Goal: Task Accomplishment & Management: Manage account settings

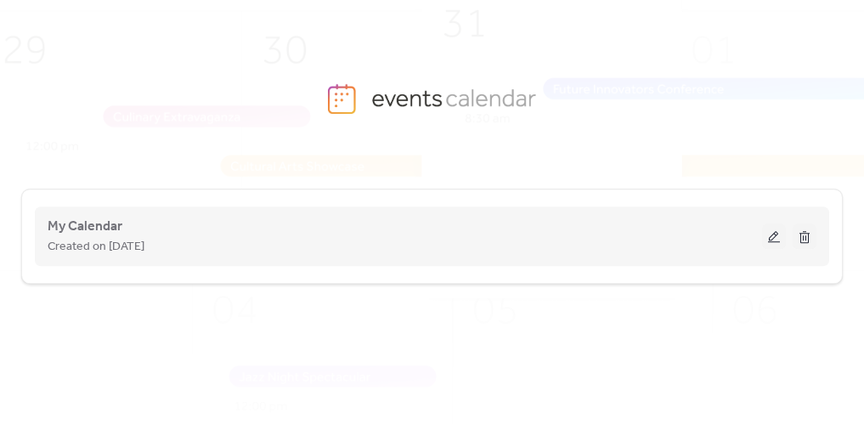
click at [775, 236] on button at bounding box center [774, 237] width 24 height 26
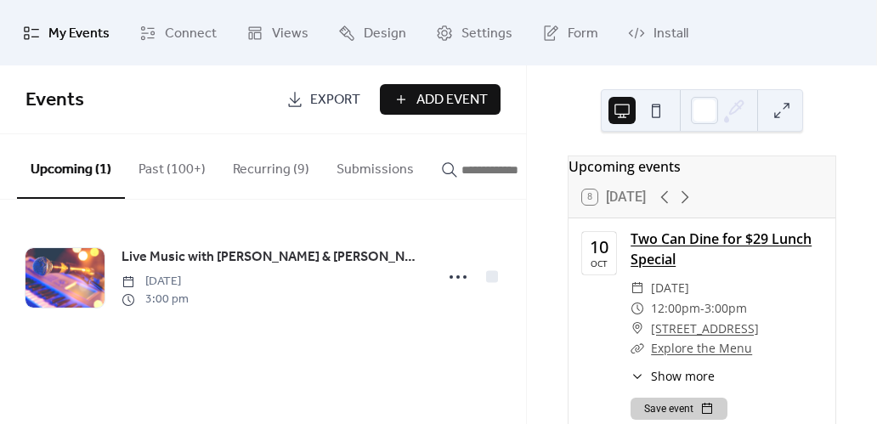
click at [660, 253] on link "Two Can Dine for $29 Lunch Special" at bounding box center [721, 249] width 181 height 39
click at [289, 170] on button "Recurring (9)" at bounding box center [271, 165] width 104 height 63
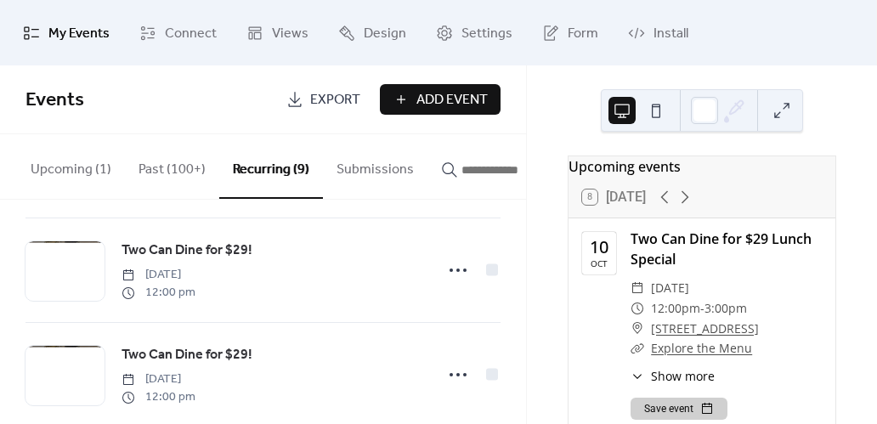
scroll to position [772, 0]
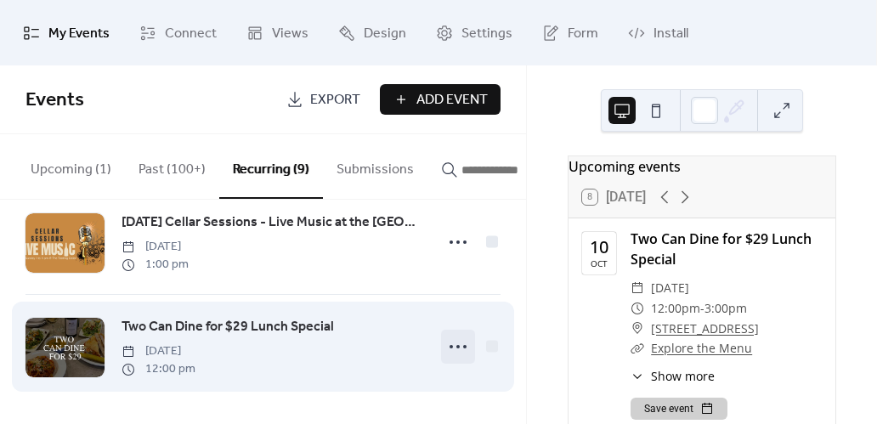
click at [449, 345] on icon at bounding box center [458, 346] width 27 height 27
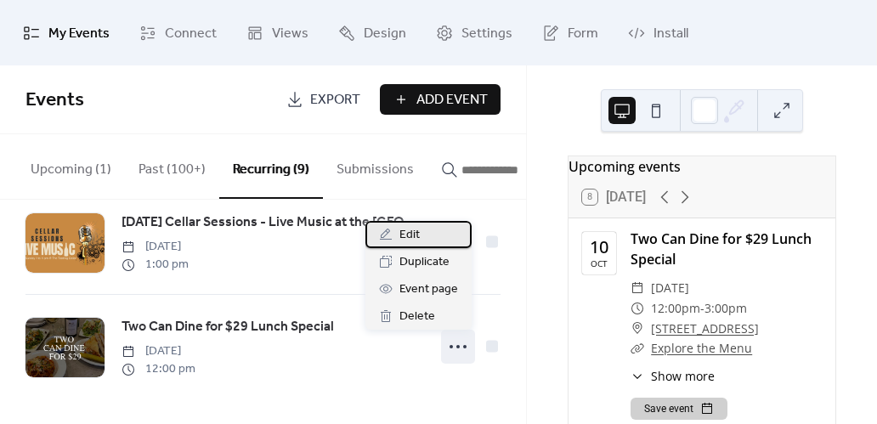
click at [427, 245] on div "Edit" at bounding box center [419, 234] width 106 height 27
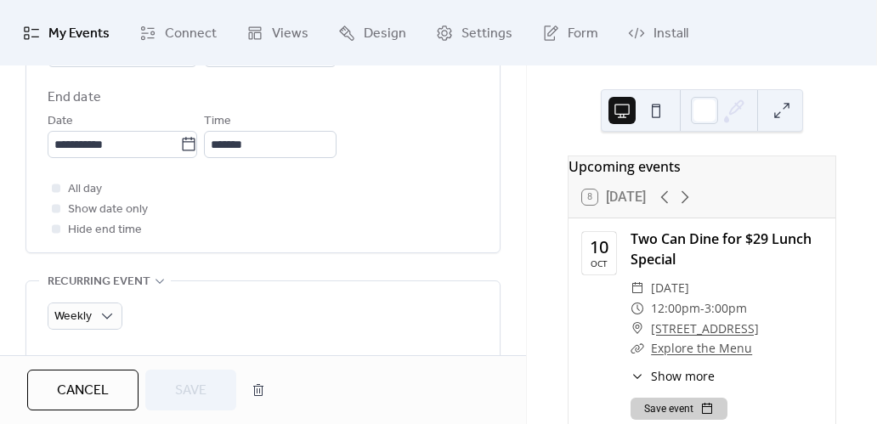
scroll to position [595, 0]
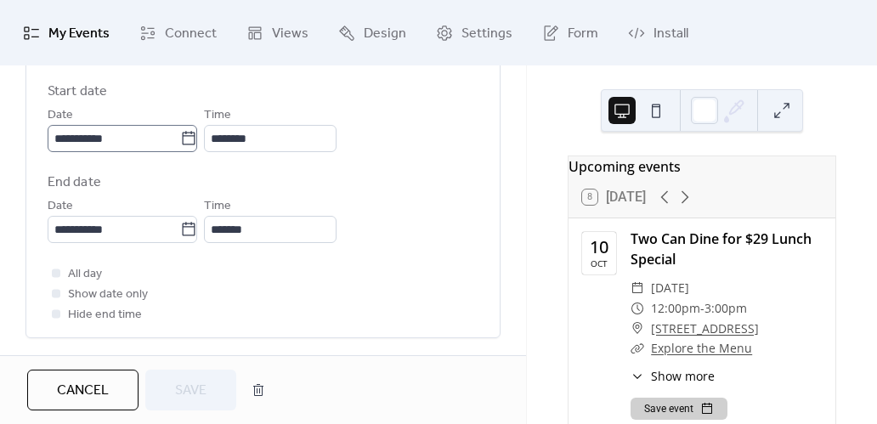
click at [192, 138] on icon at bounding box center [188, 138] width 17 height 17
click at [180, 138] on input "**********" at bounding box center [114, 138] width 133 height 27
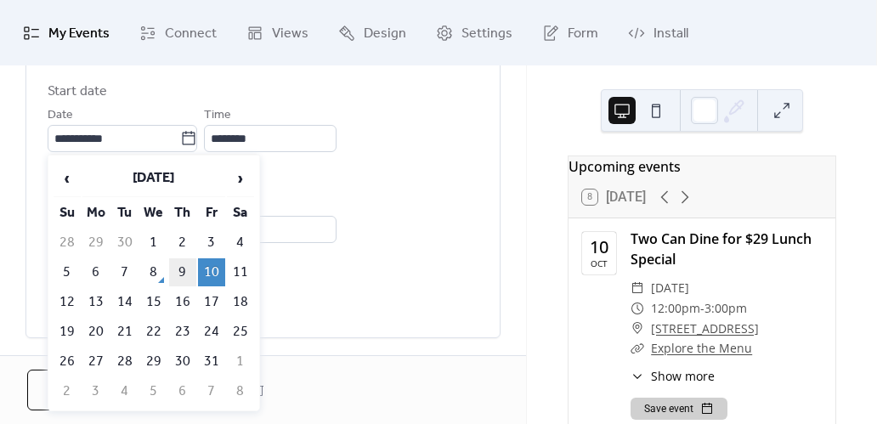
click at [180, 269] on td "9" at bounding box center [182, 272] width 27 height 28
type input "**********"
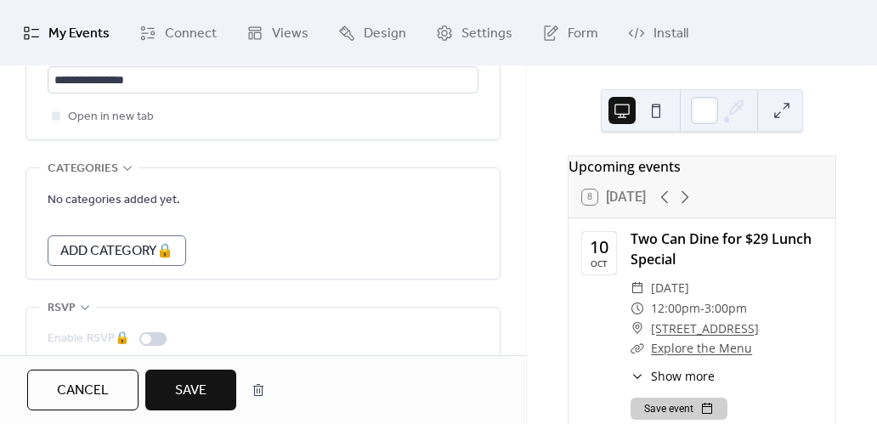
scroll to position [1530, 0]
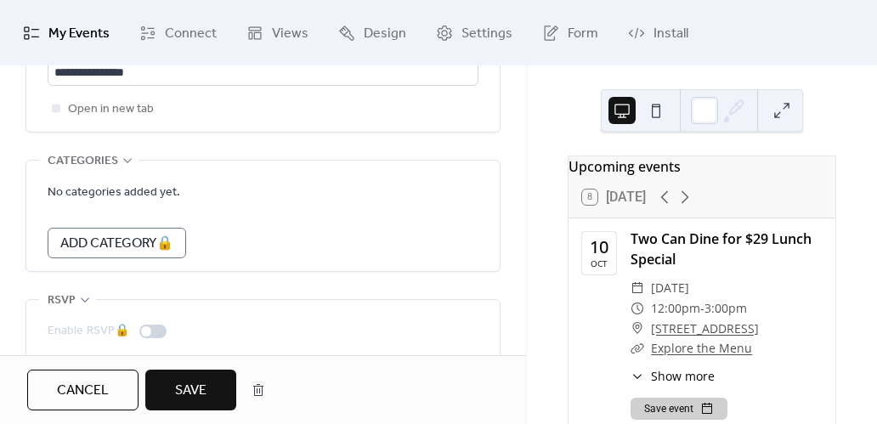
click at [216, 376] on button "Save" at bounding box center [190, 390] width 91 height 41
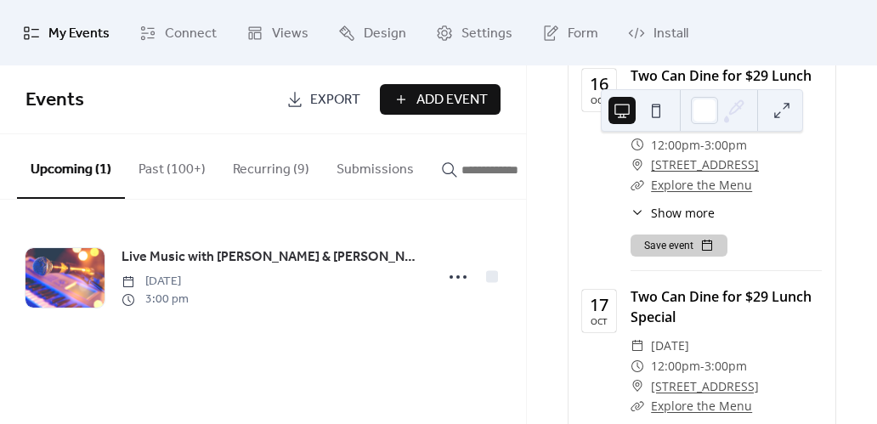
scroll to position [1105, 0]
